Goal: Navigation & Orientation: Find specific page/section

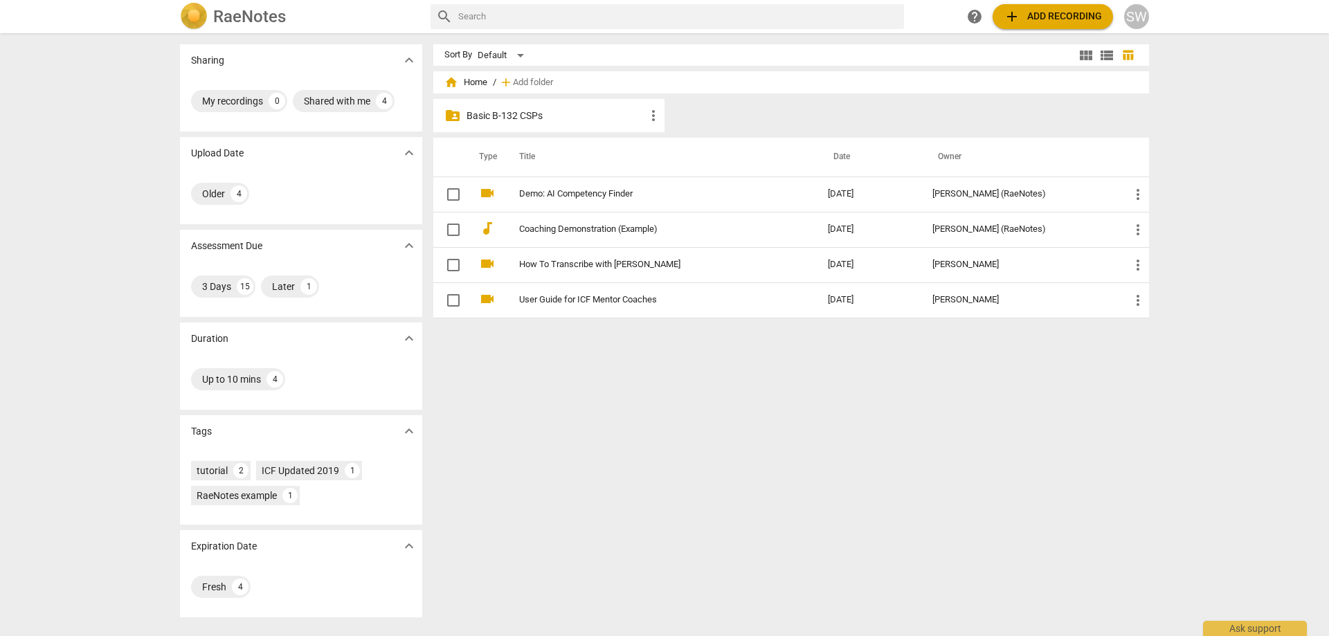
click at [543, 113] on p "Basic B-132 CSPs" at bounding box center [556, 116] width 179 height 15
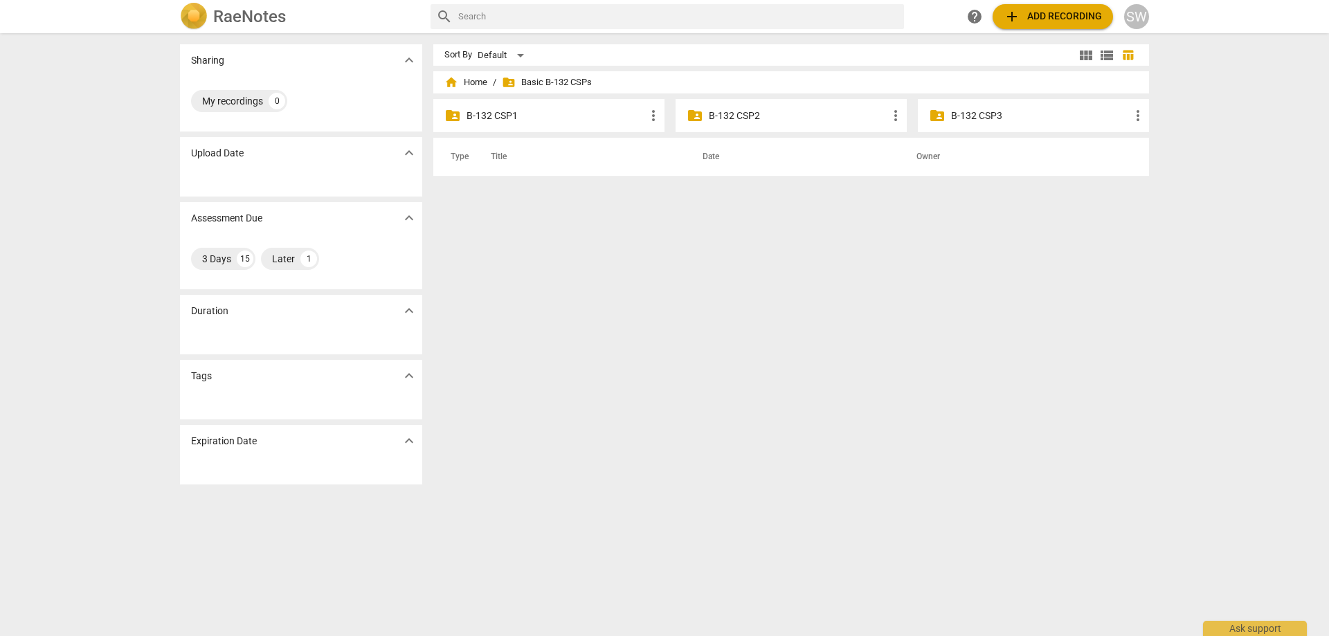
click at [763, 114] on p "B-132 CSP2" at bounding box center [798, 116] width 179 height 15
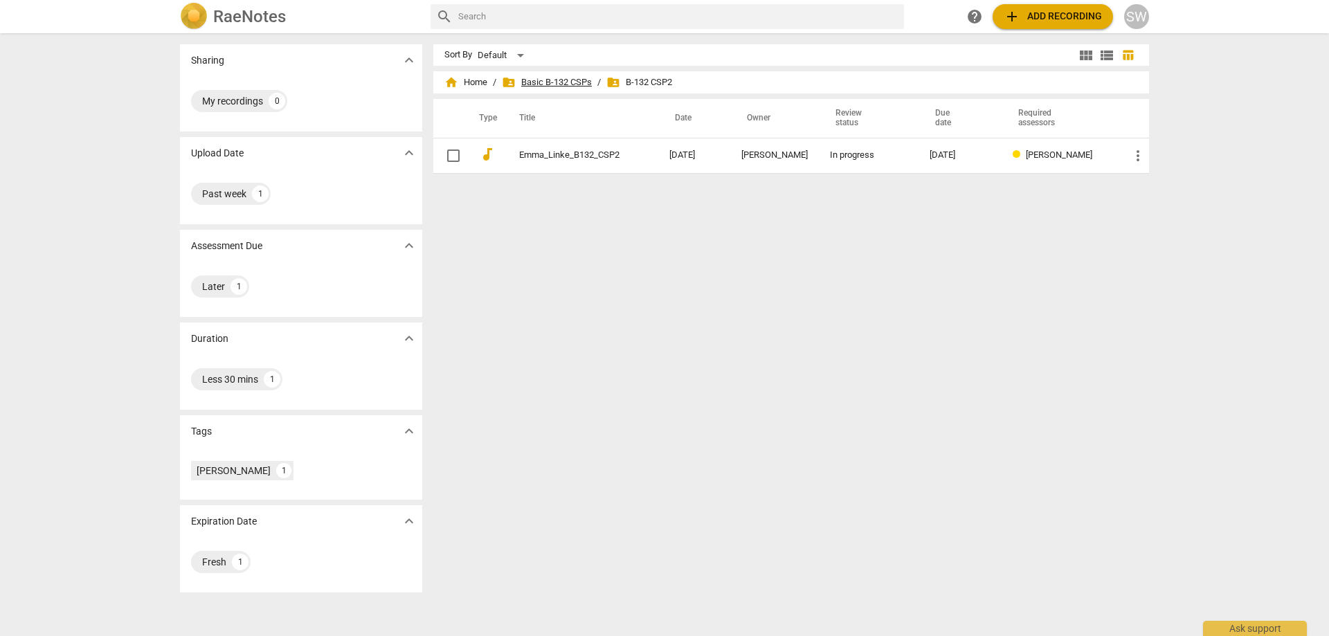
click at [570, 87] on span "folder_shared Basic B-132 CSPs" at bounding box center [547, 82] width 90 height 14
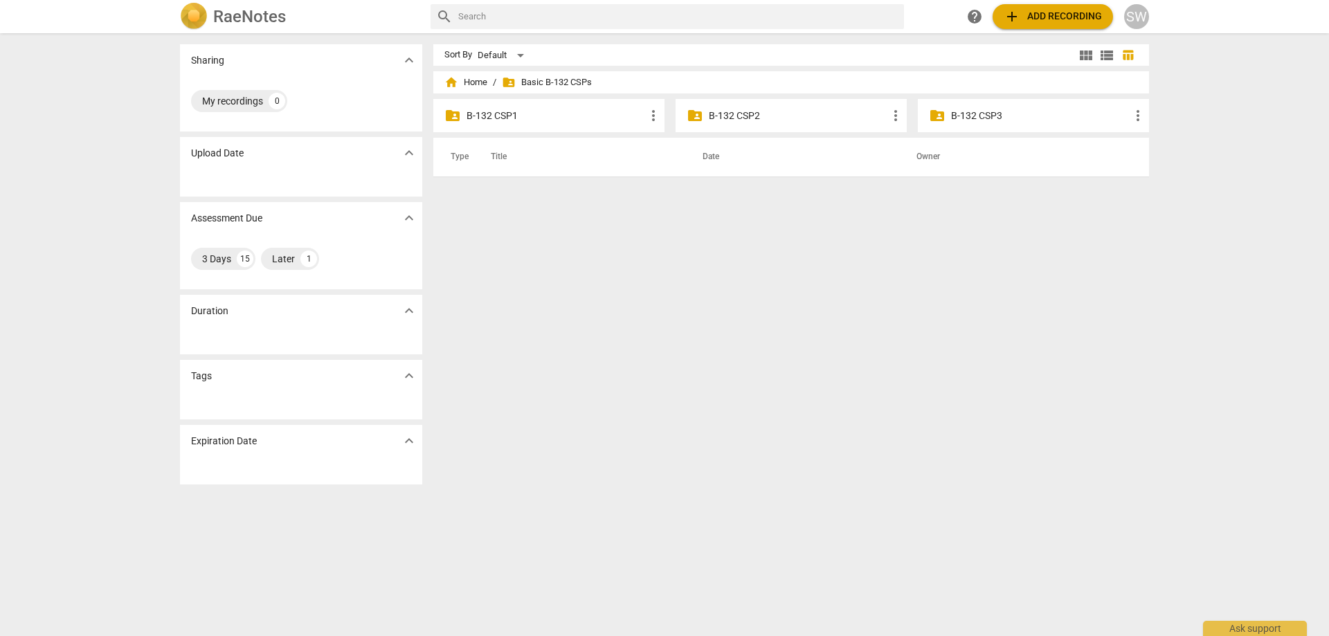
click at [532, 115] on p "B-132 CSP1" at bounding box center [556, 116] width 179 height 15
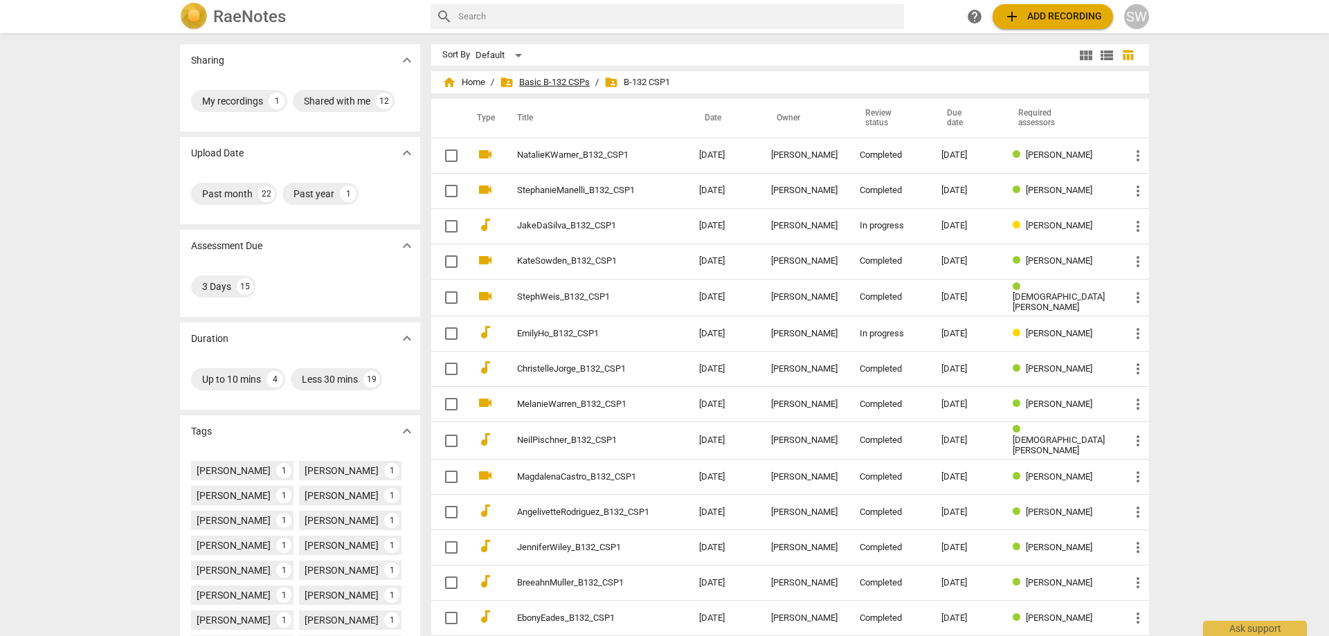
click at [554, 82] on span "folder_shared Basic B-132 CSPs" at bounding box center [545, 82] width 90 height 14
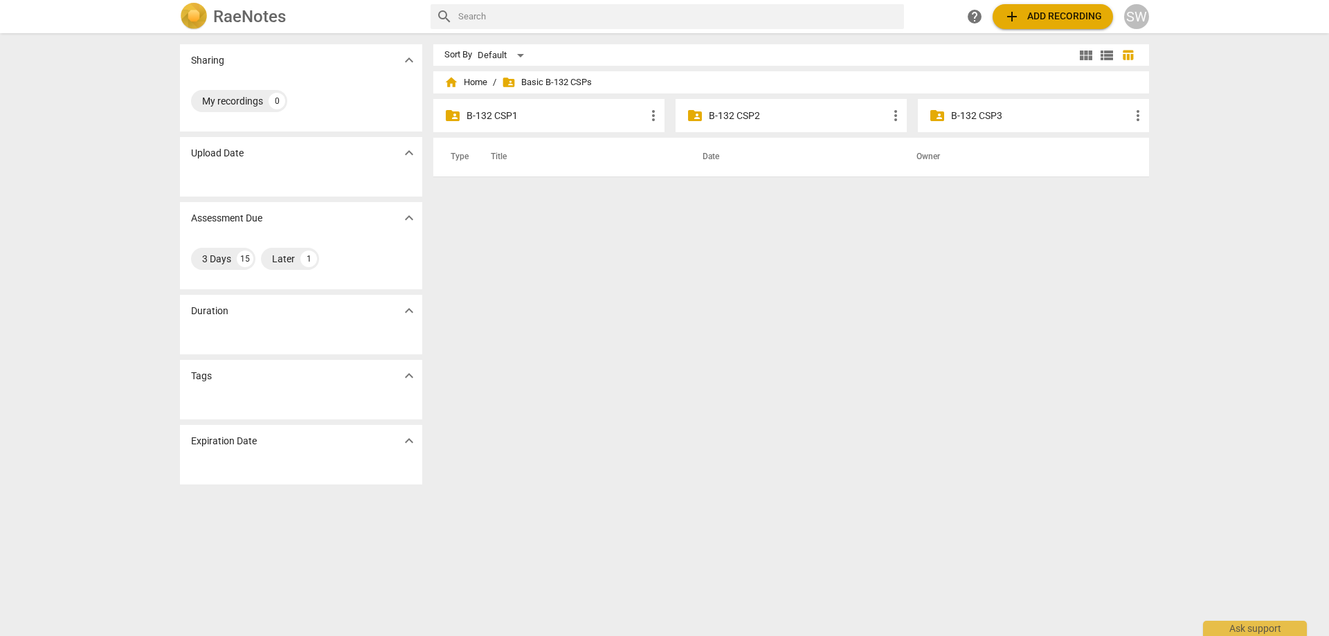
click at [739, 114] on p "B-132 CSP2" at bounding box center [798, 116] width 179 height 15
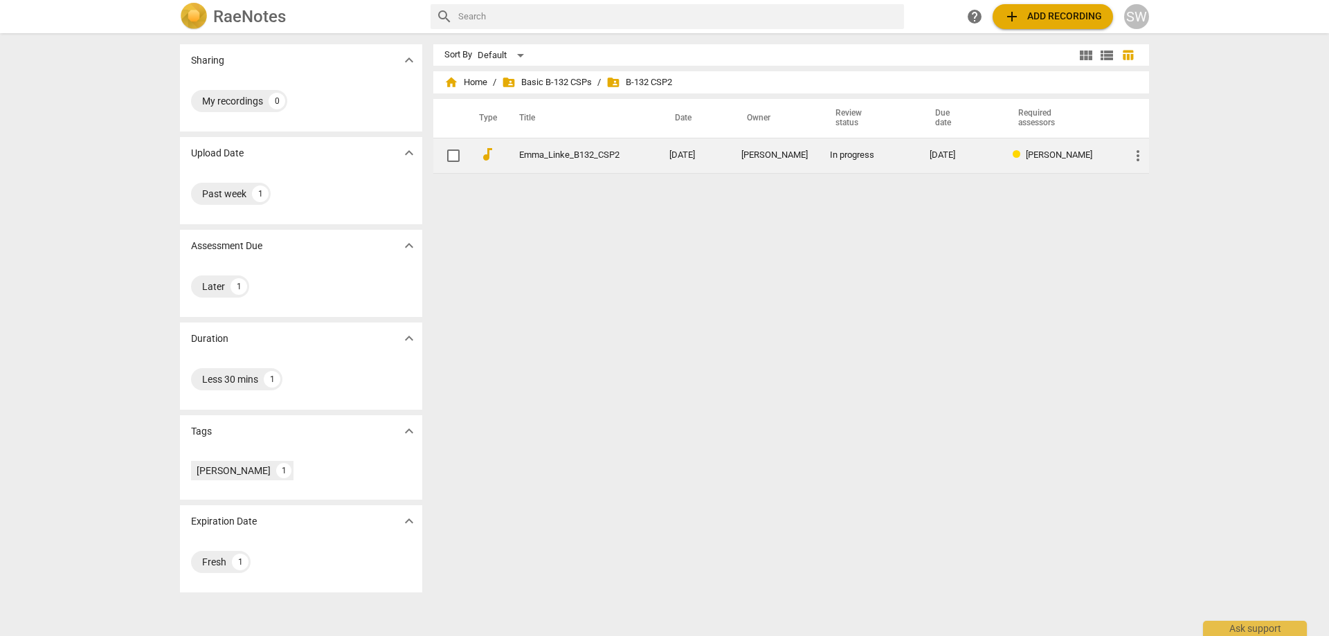
click at [749, 156] on div "[PERSON_NAME]" at bounding box center [774, 155] width 66 height 10
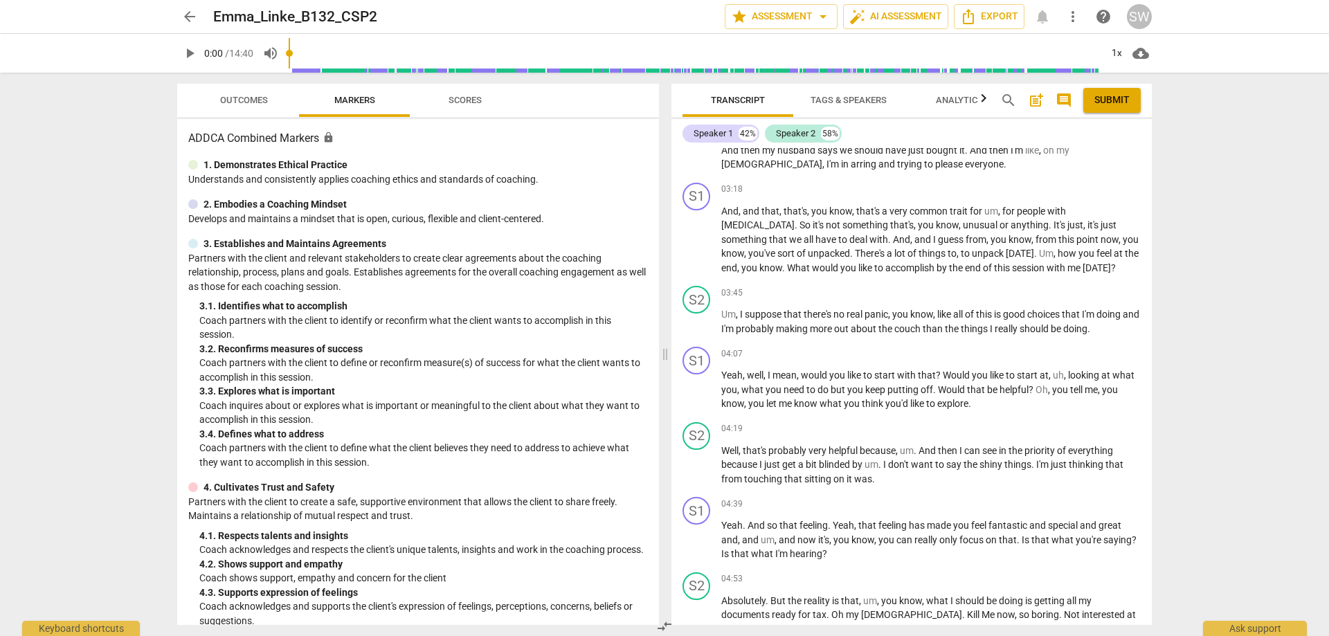
scroll to position [1246, 0]
